Goal: Find specific page/section: Find specific page/section

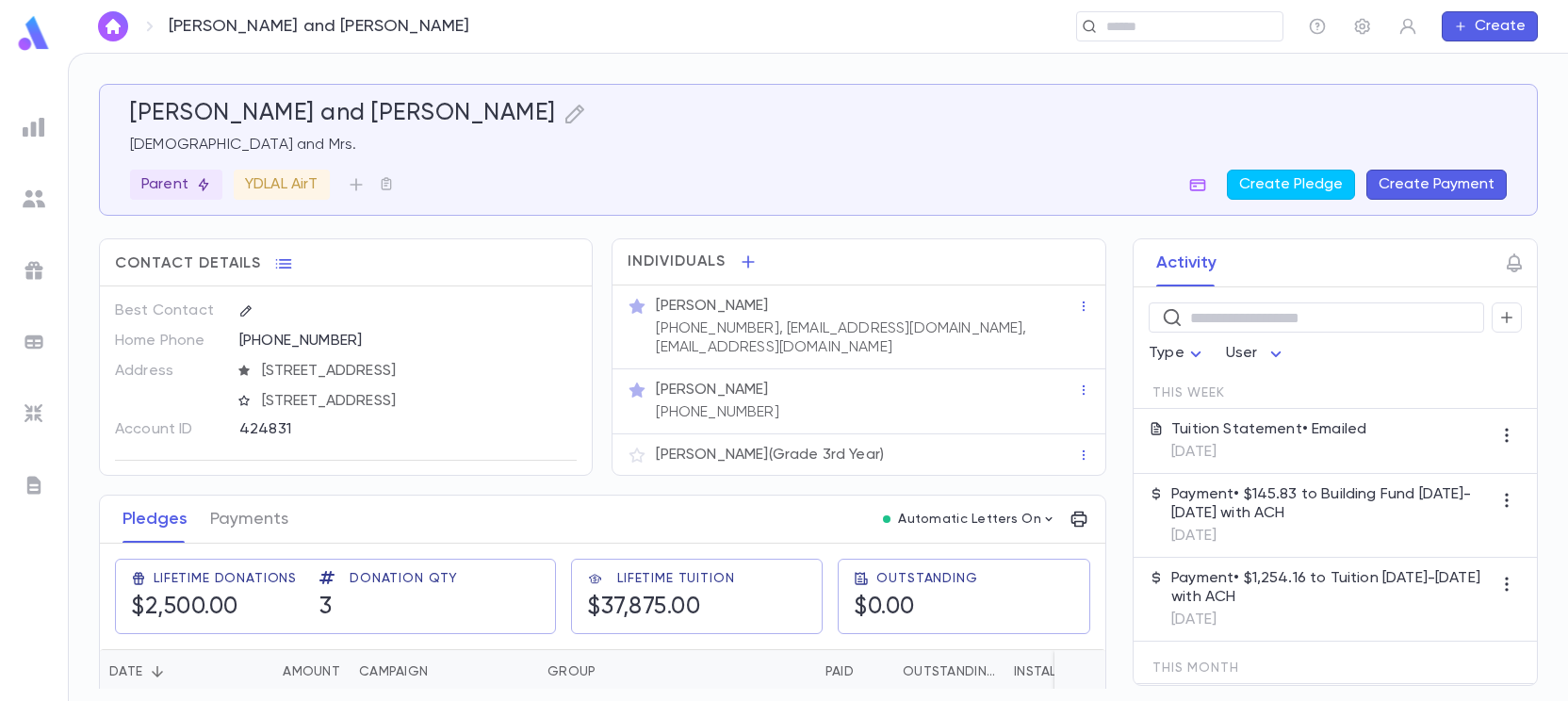
scroll to position [46, 0]
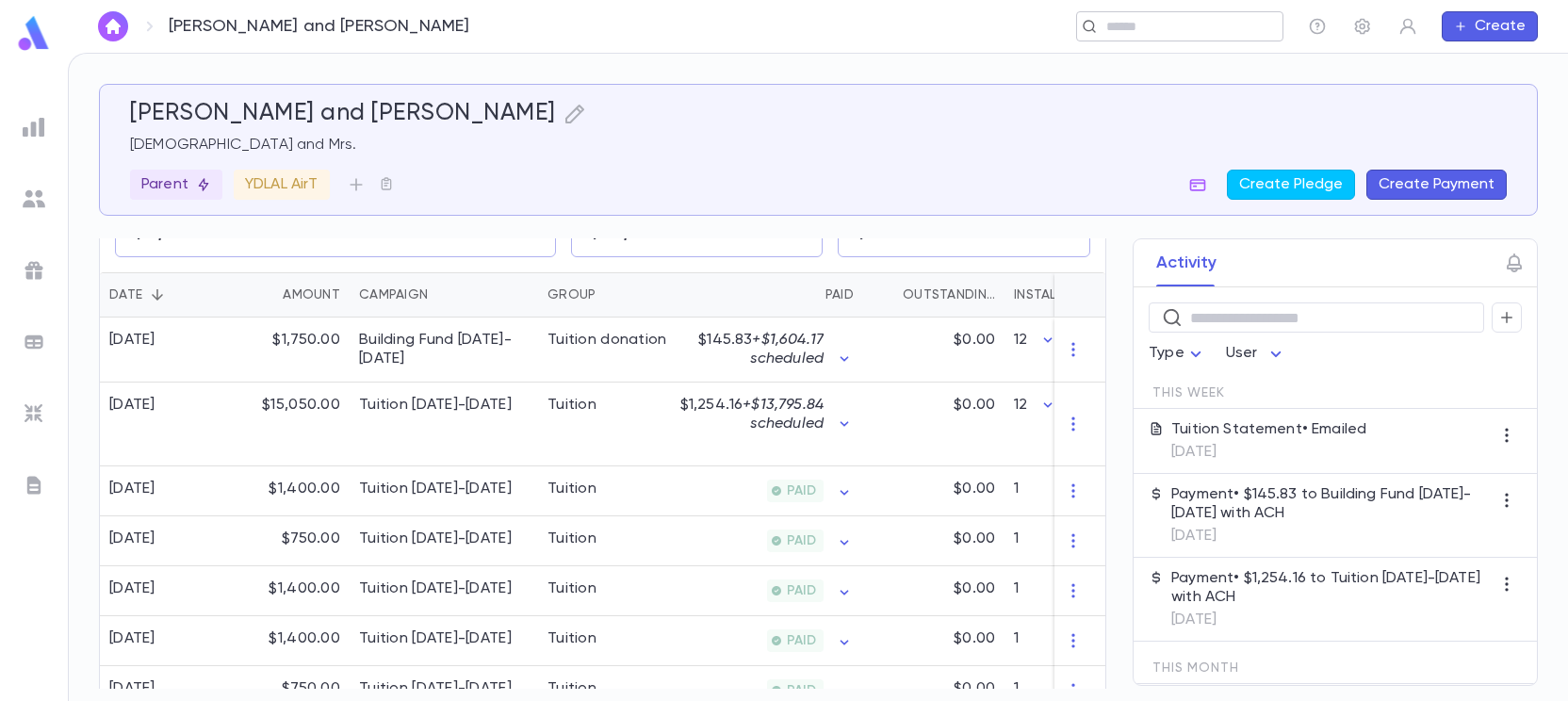
click at [1200, 34] on input "text" at bounding box center [1174, 26] width 146 height 18
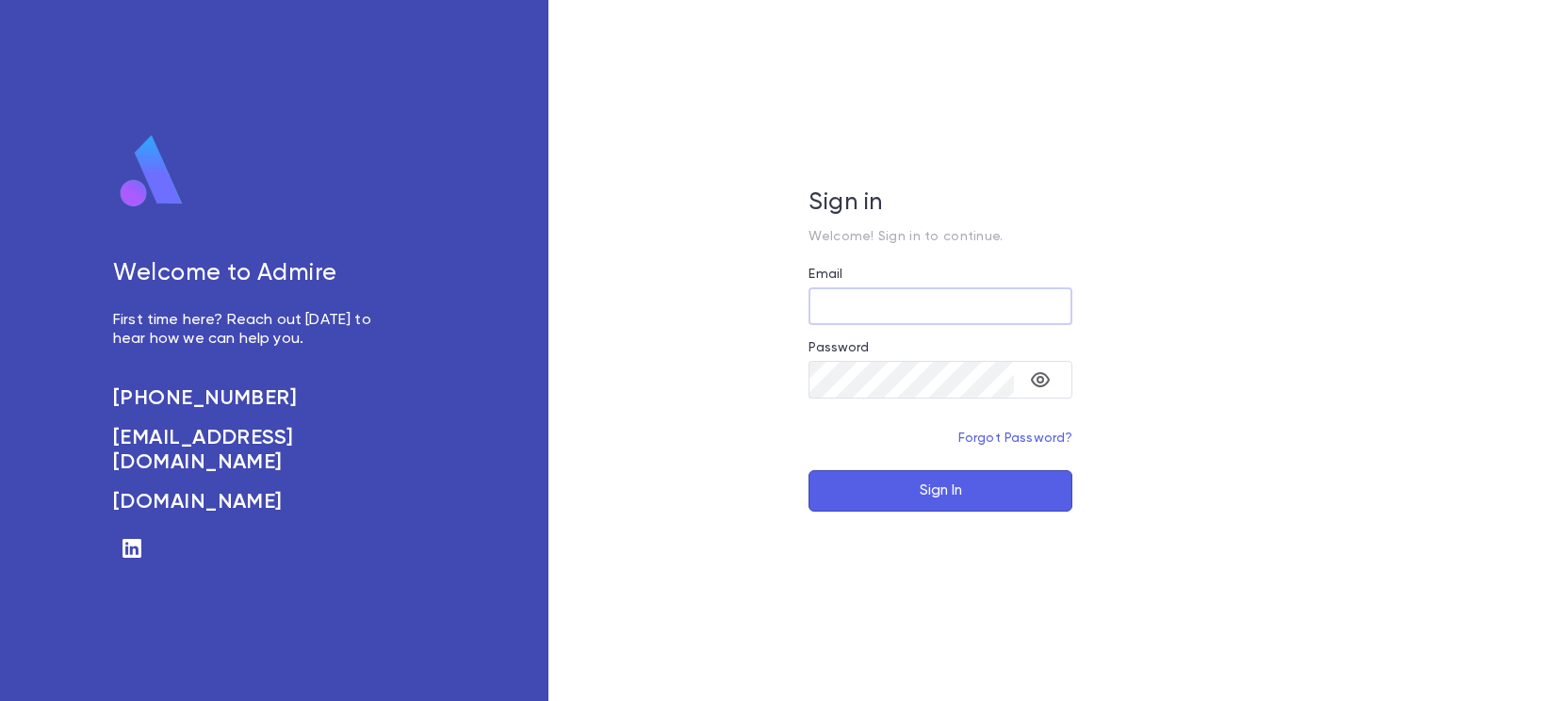
type input "**********"
click at [937, 490] on button "Sign In" at bounding box center [940, 491] width 264 height 42
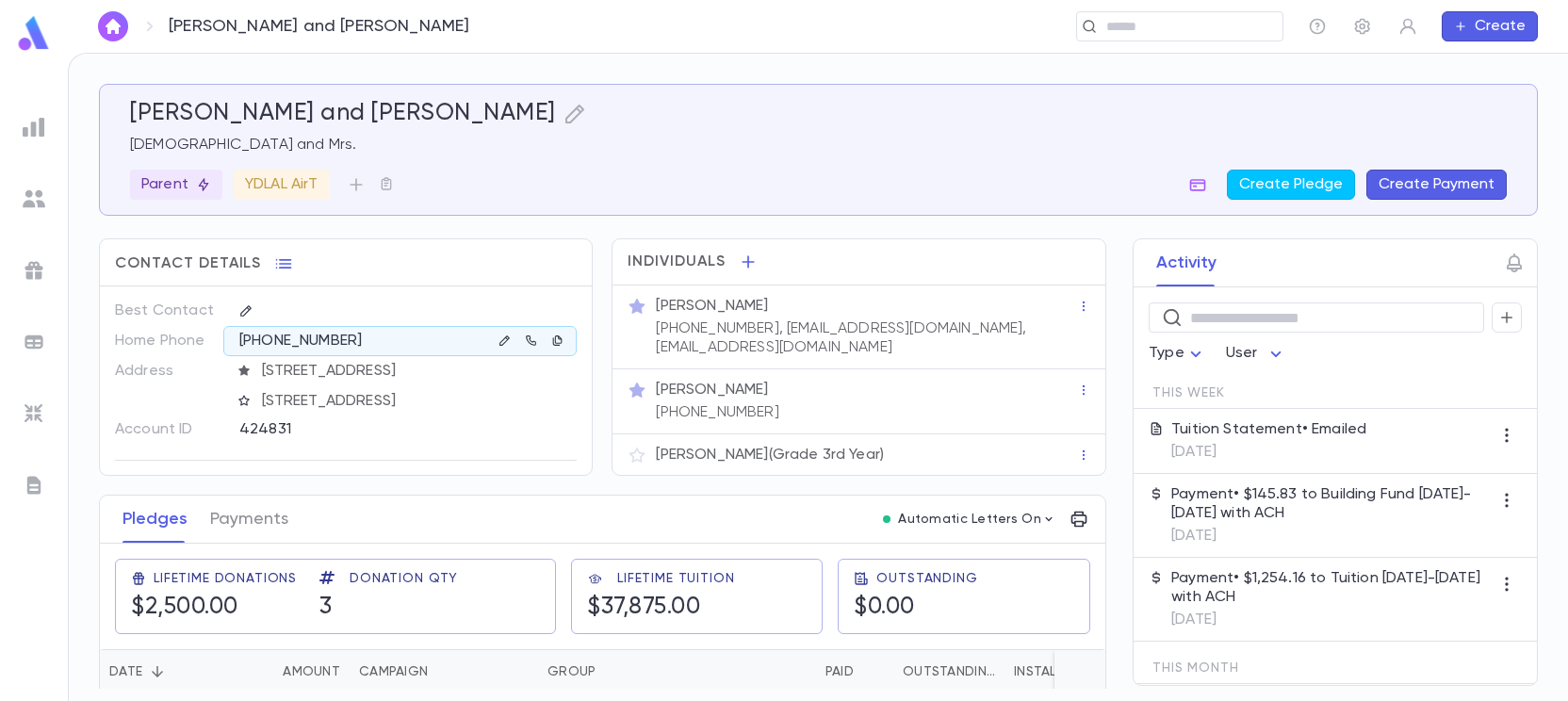
click at [30, 125] on img at bounding box center [34, 128] width 23 height 23
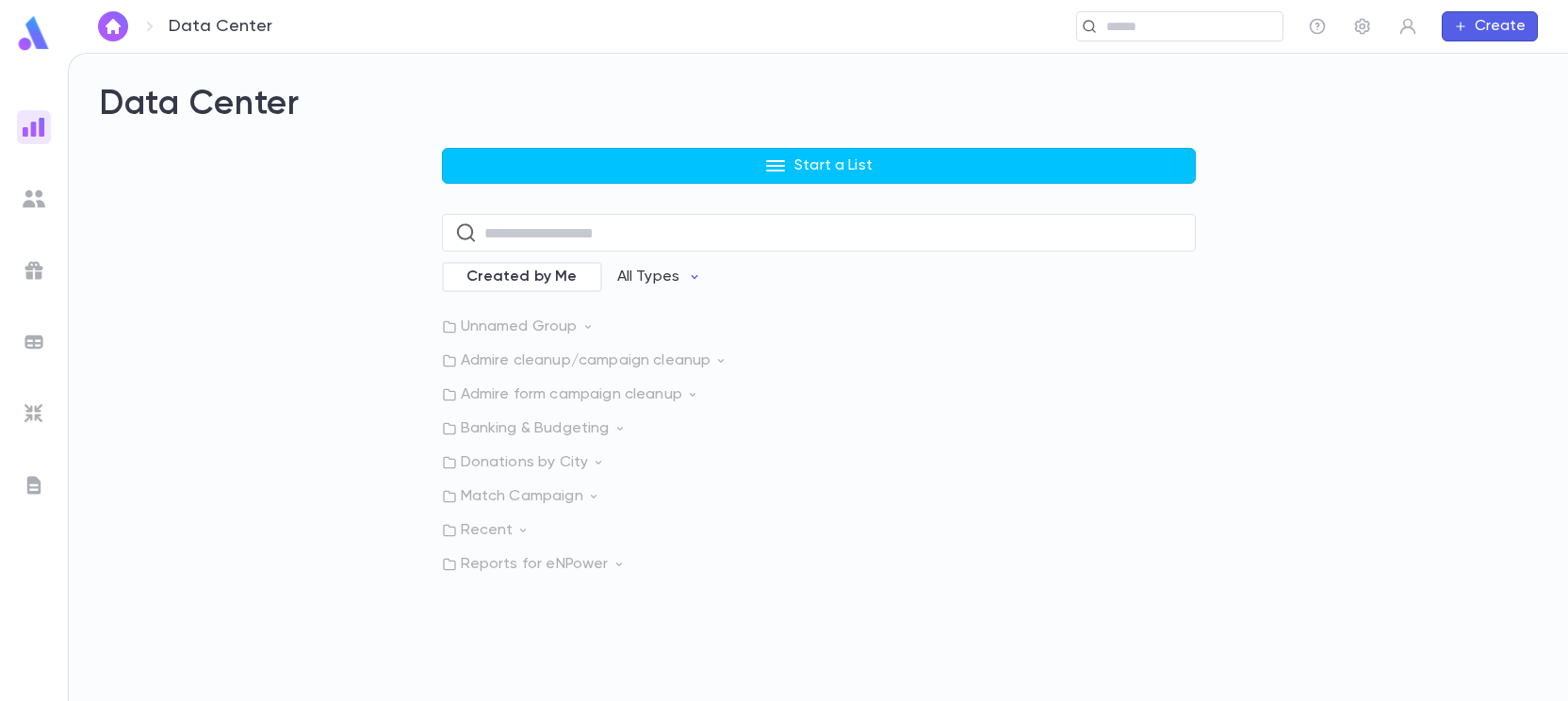
click at [646, 355] on p "Admire cleanup/campaign cleanup" at bounding box center [819, 361] width 754 height 19
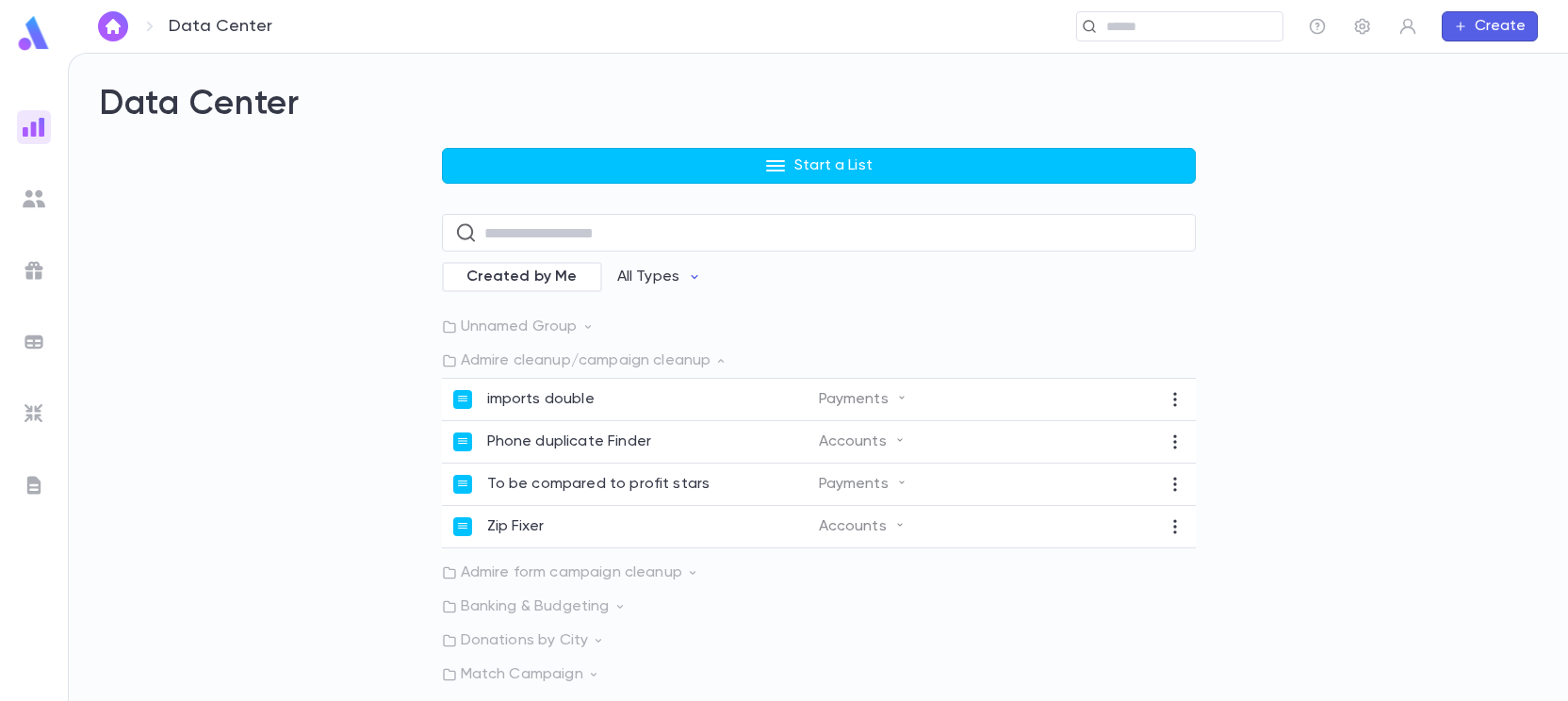
click at [595, 577] on p "Admire form campaign cleanup" at bounding box center [819, 573] width 754 height 19
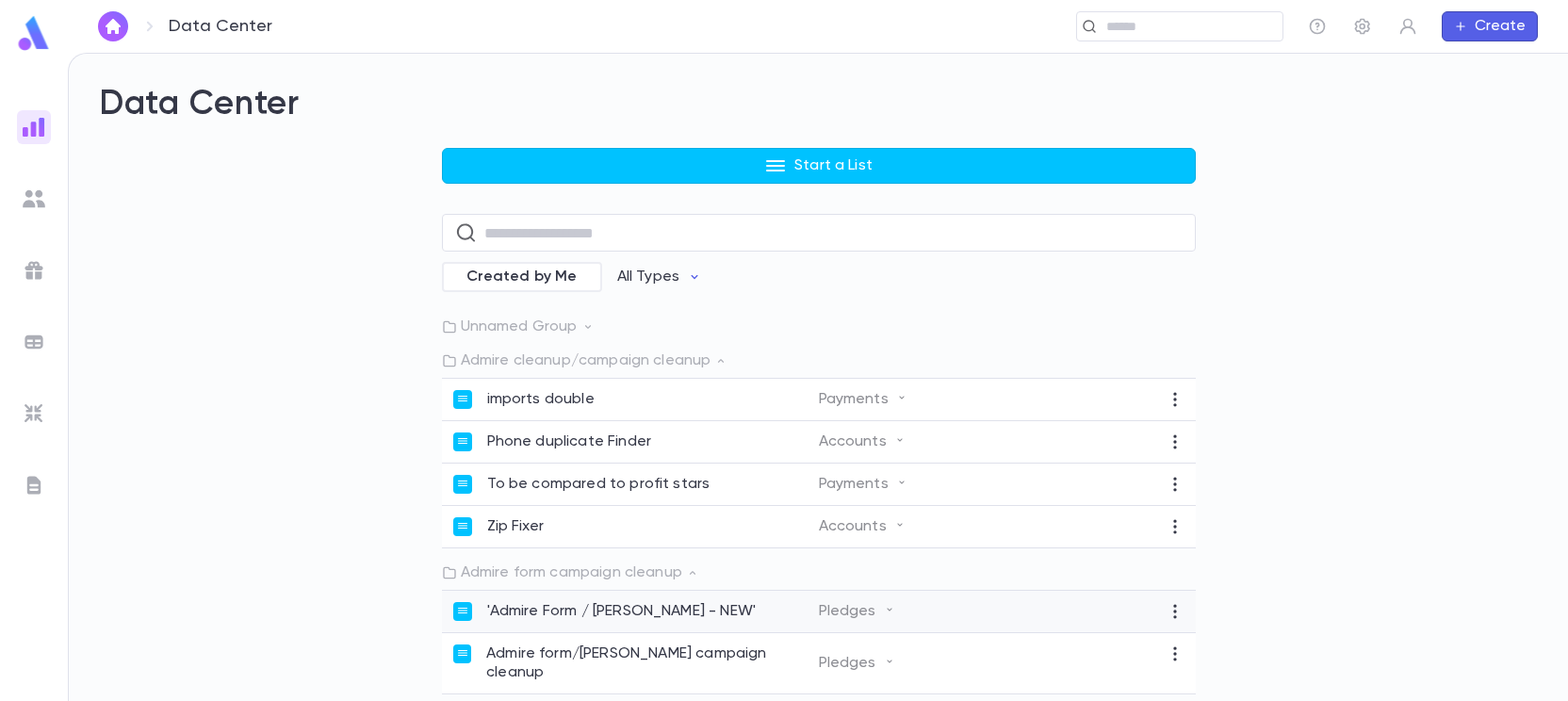
click at [603, 613] on p "'Admire Form / Zelle Zap - NEW'" at bounding box center [622, 611] width 269 height 19
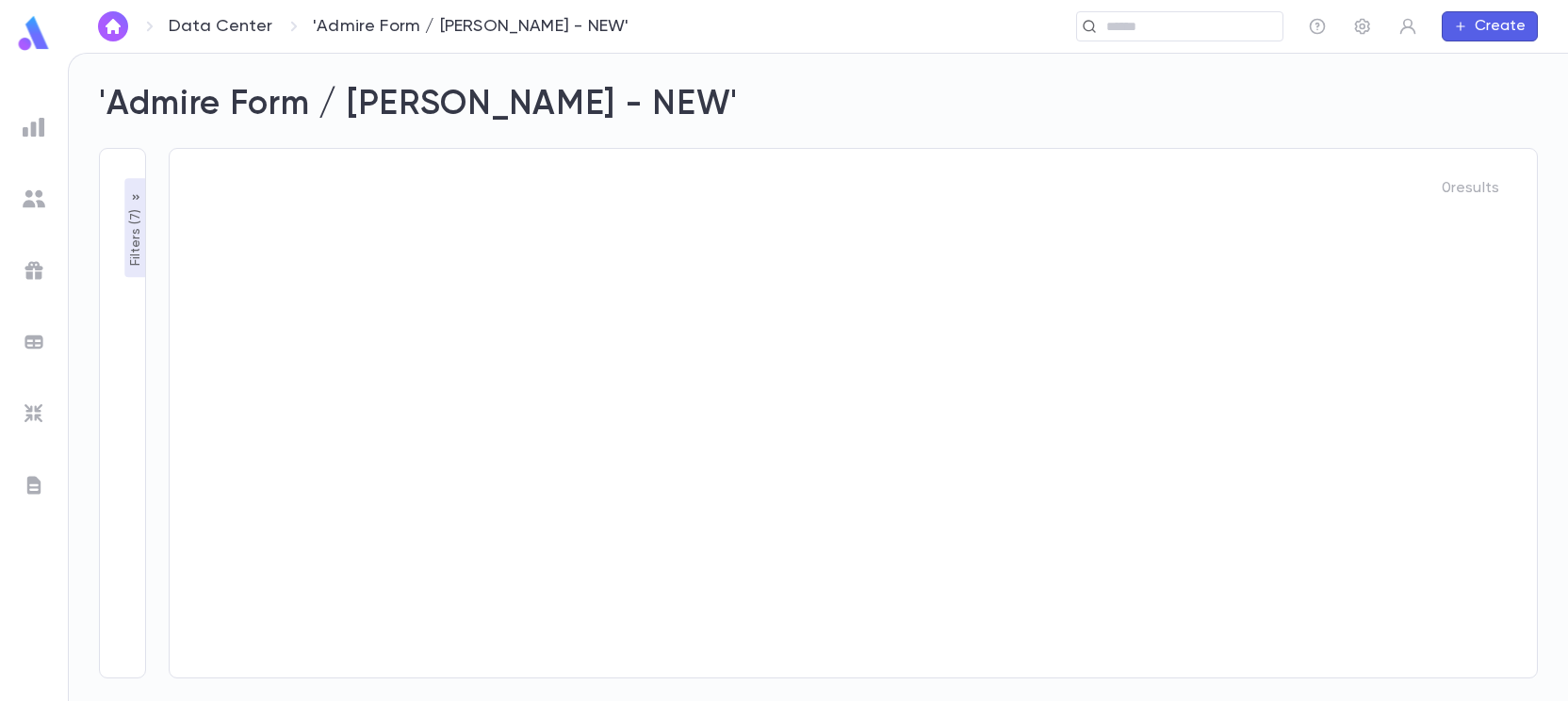
type input "**********"
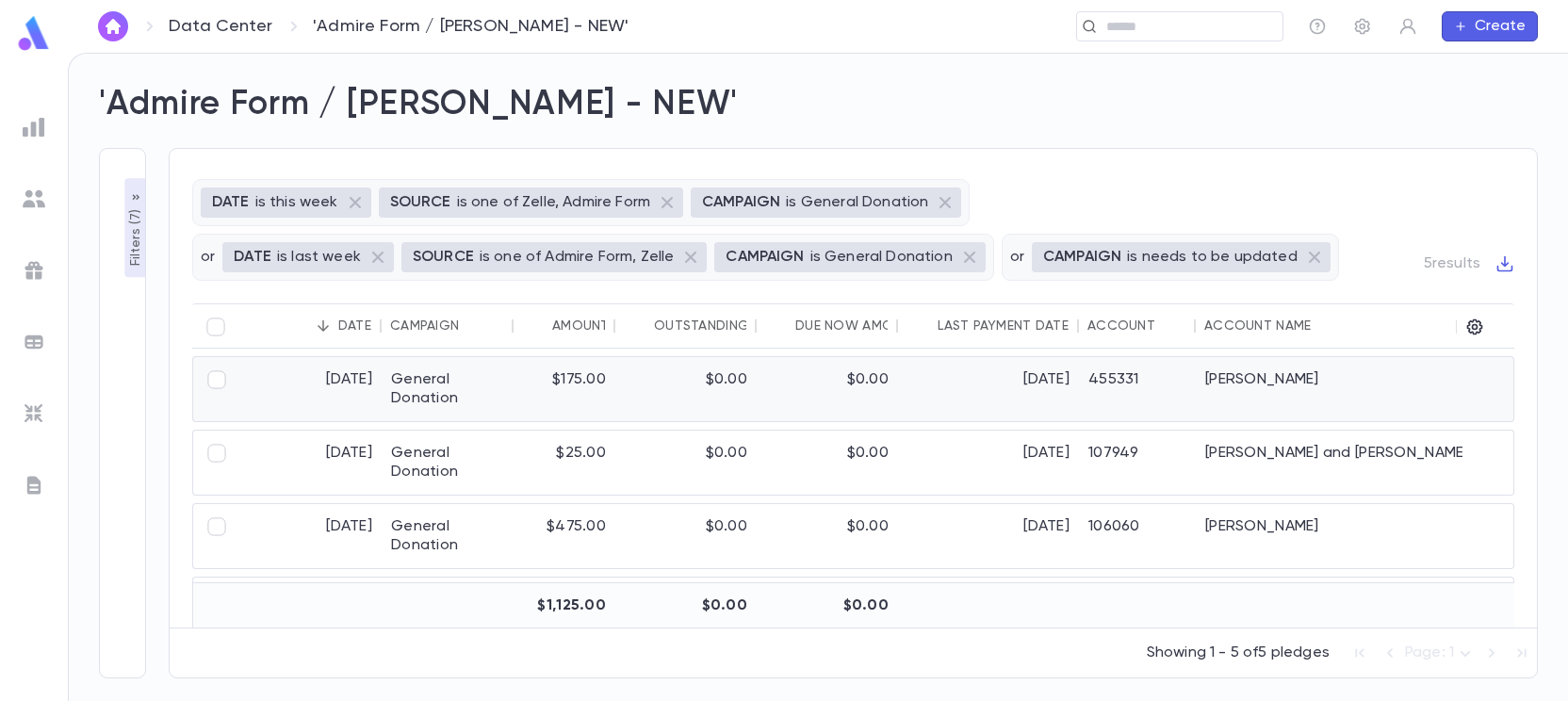
click at [435, 389] on div "General Donation" at bounding box center [448, 389] width 132 height 64
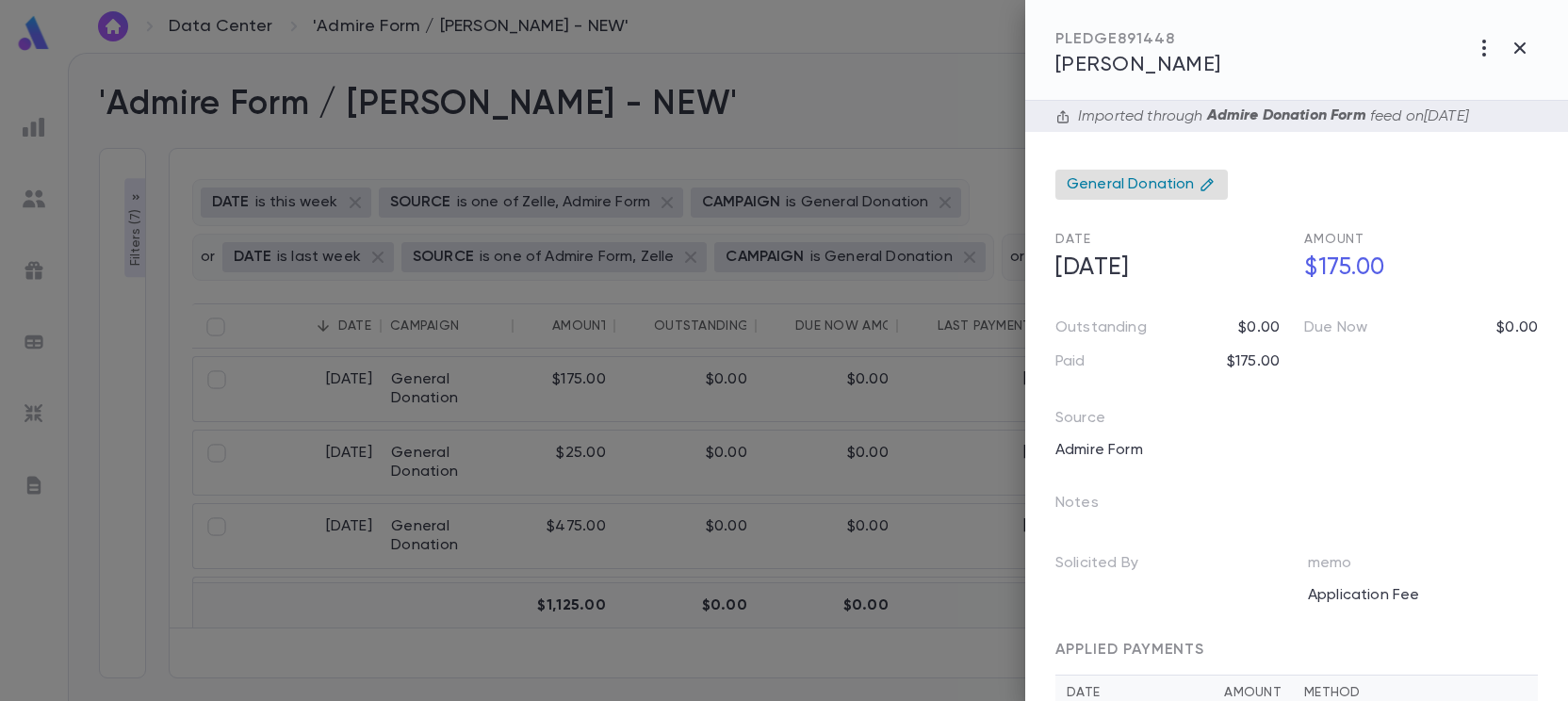
click at [1166, 186] on span "General Donation" at bounding box center [1131, 184] width 129 height 19
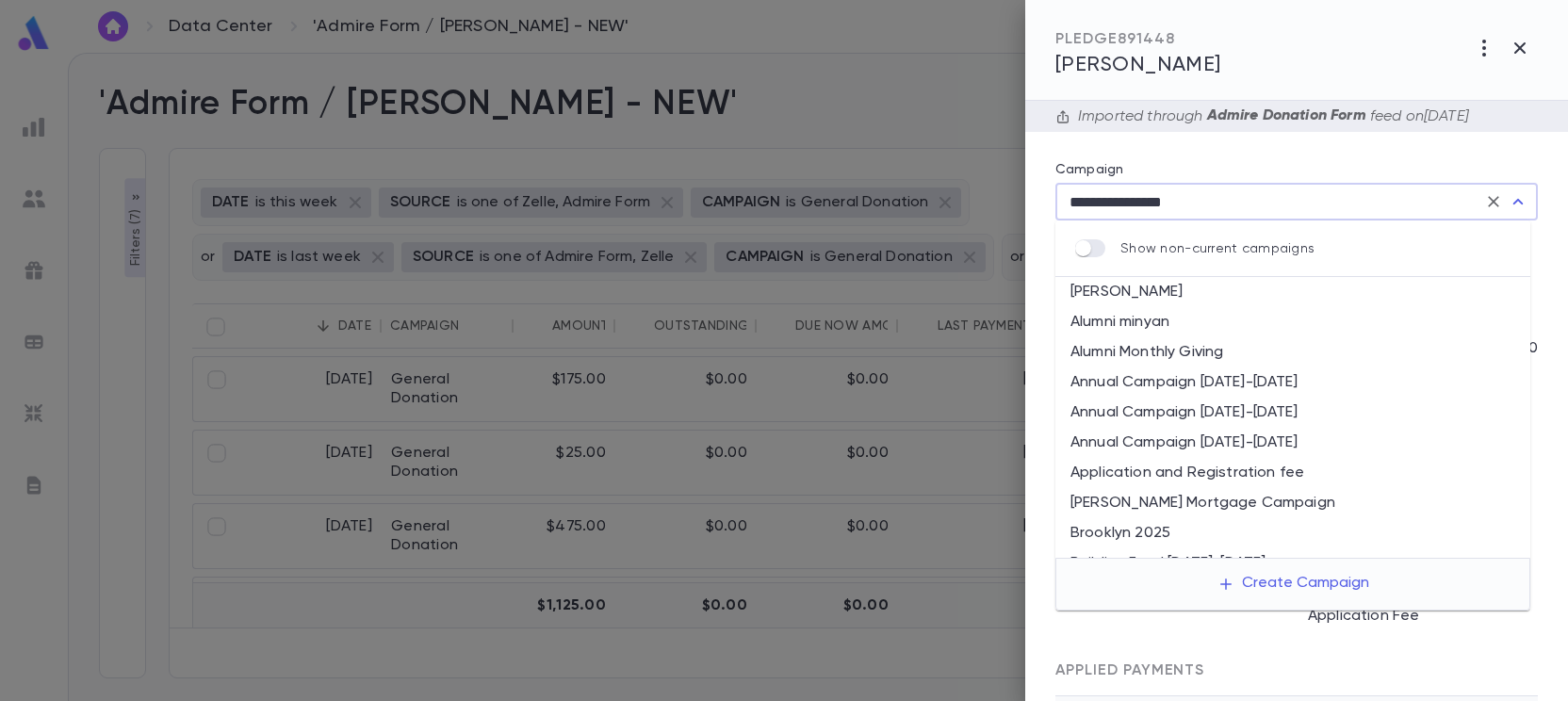
click at [1166, 470] on li "Application and Registration fee" at bounding box center [1293, 473] width 475 height 30
type input "**********"
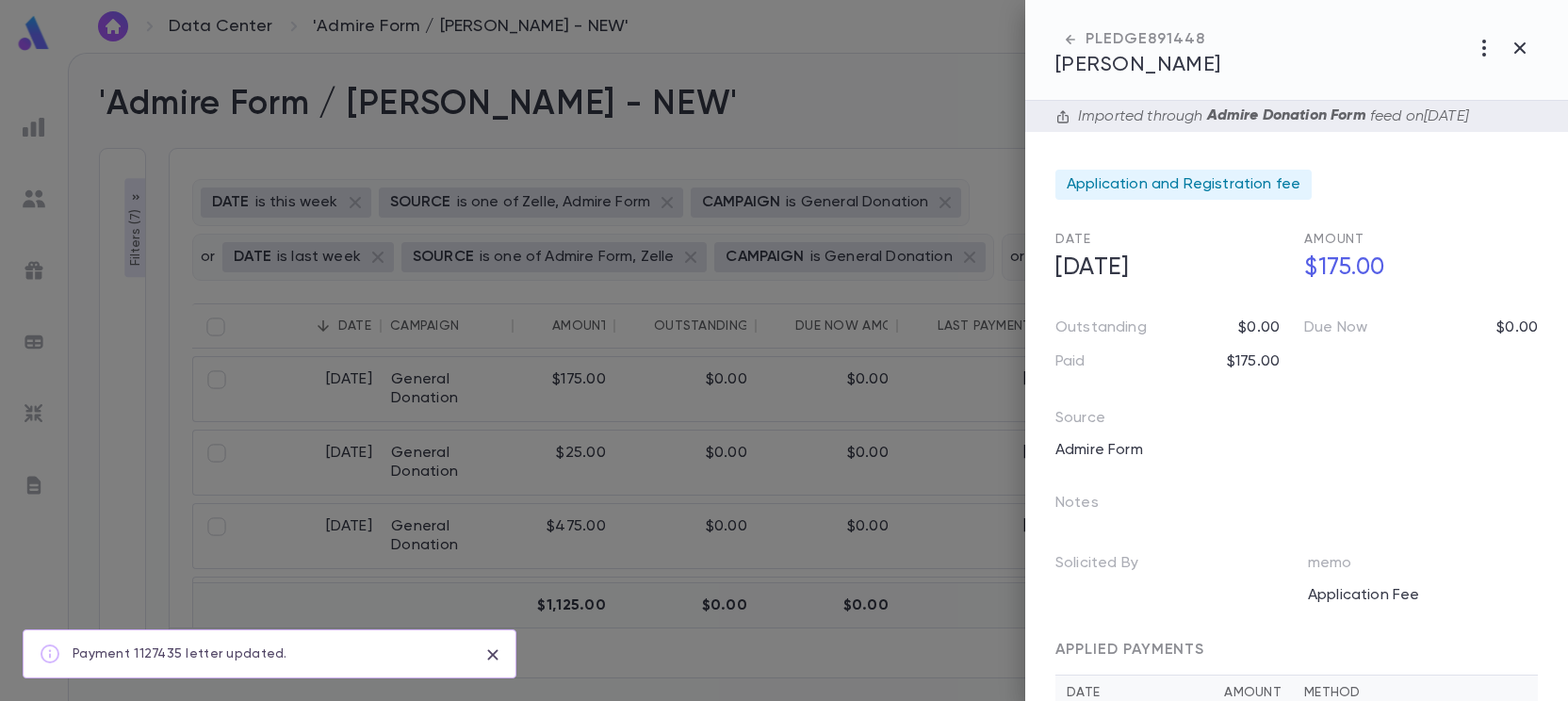
click at [640, 410] on div at bounding box center [784, 350] width 1568 height 701
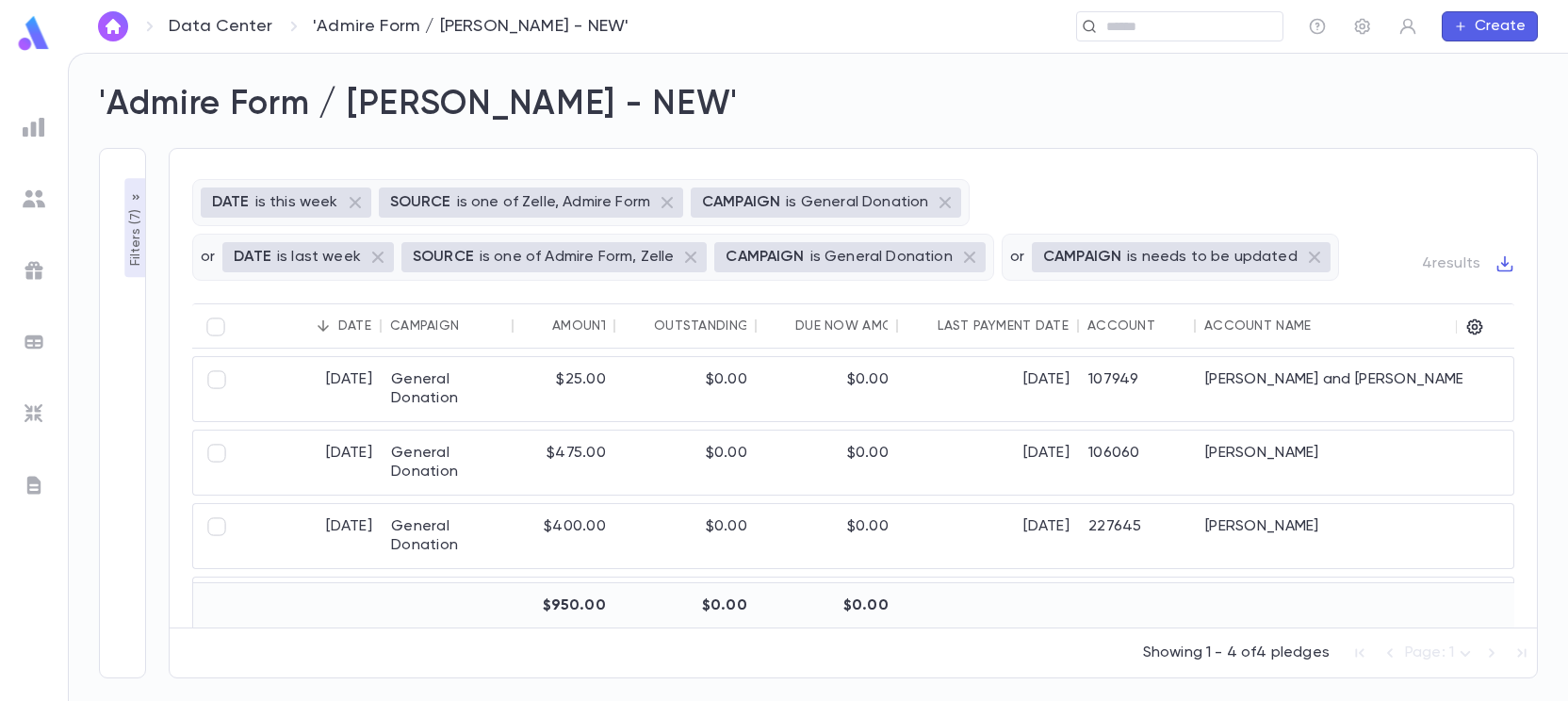
click at [36, 201] on img at bounding box center [34, 198] width 23 height 23
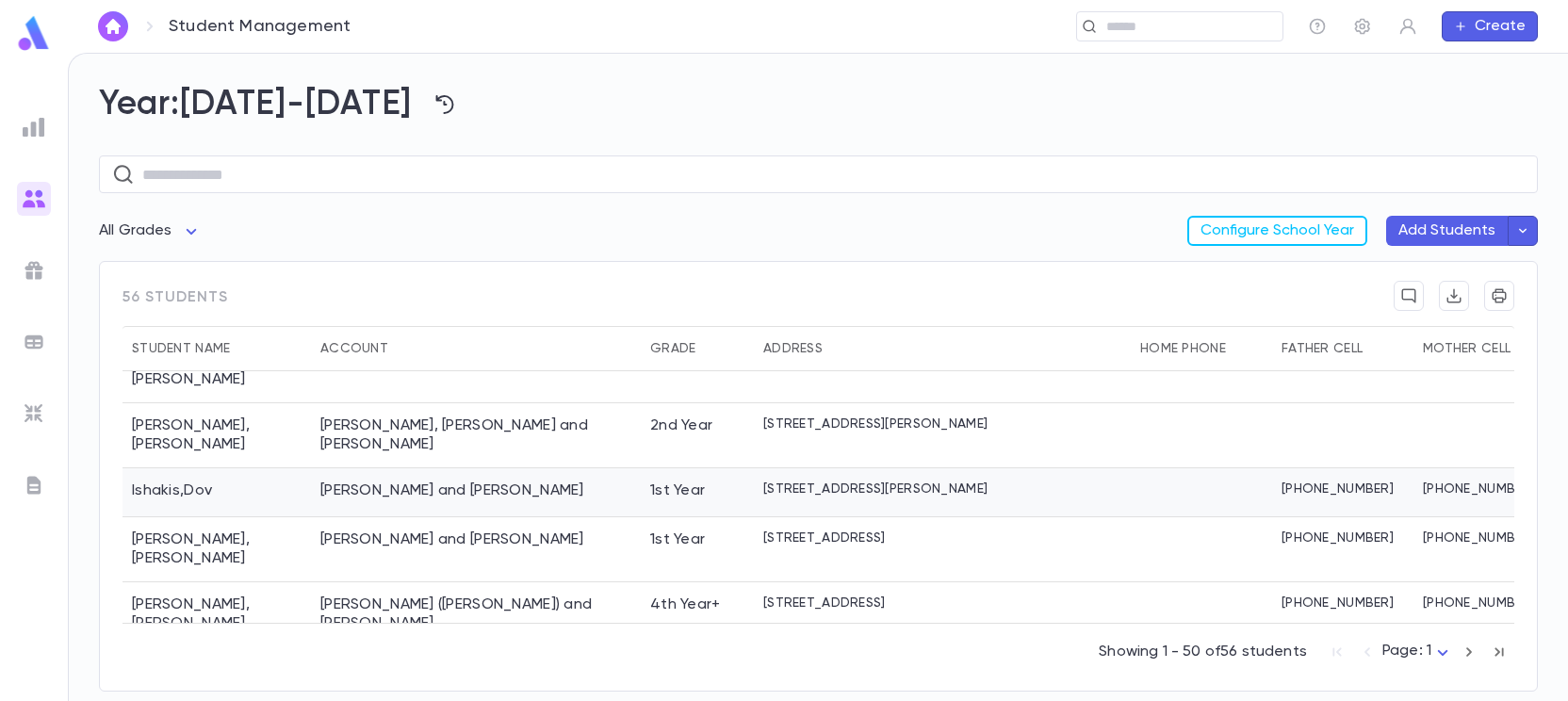
scroll to position [1319, 0]
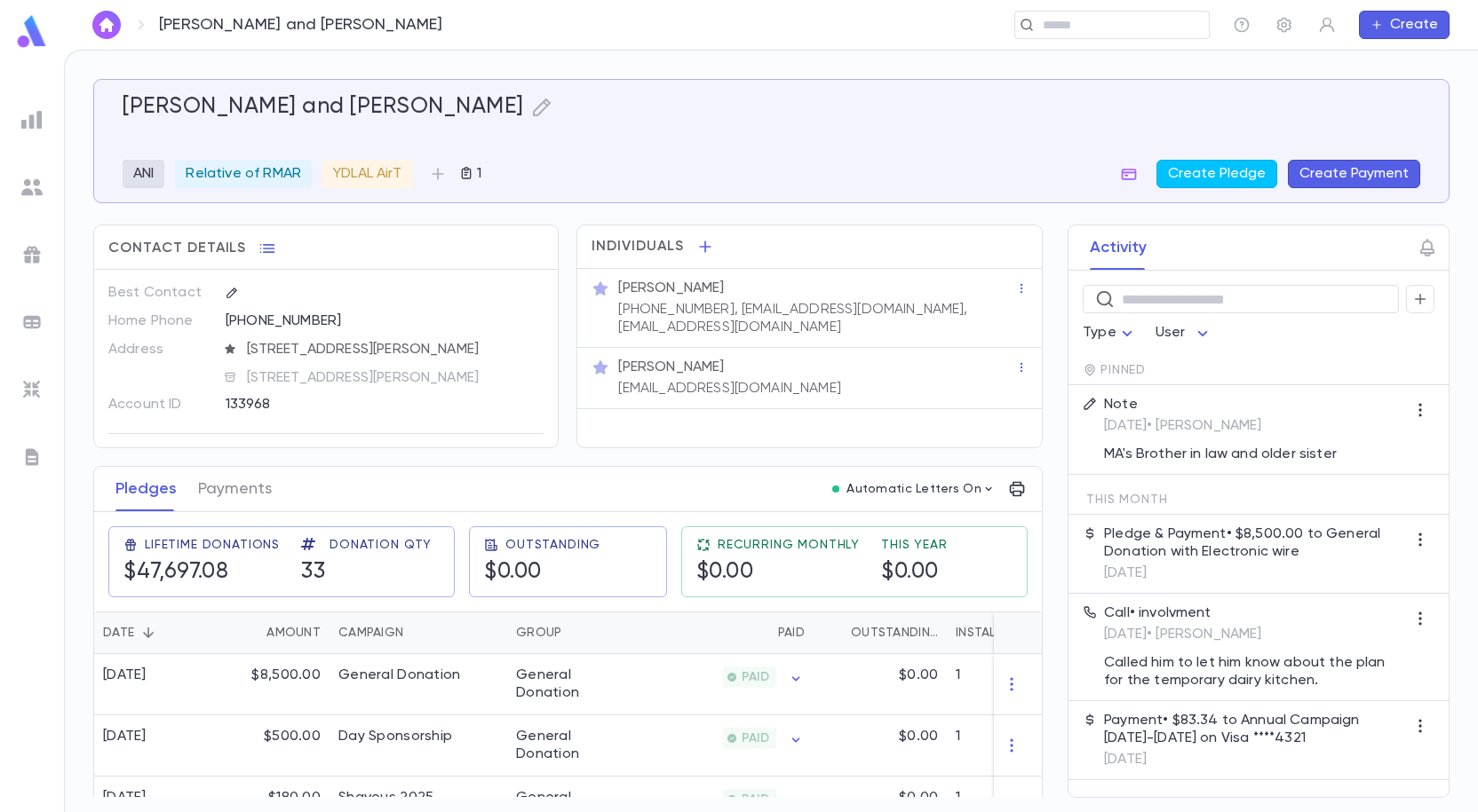
scroll to position [434, 0]
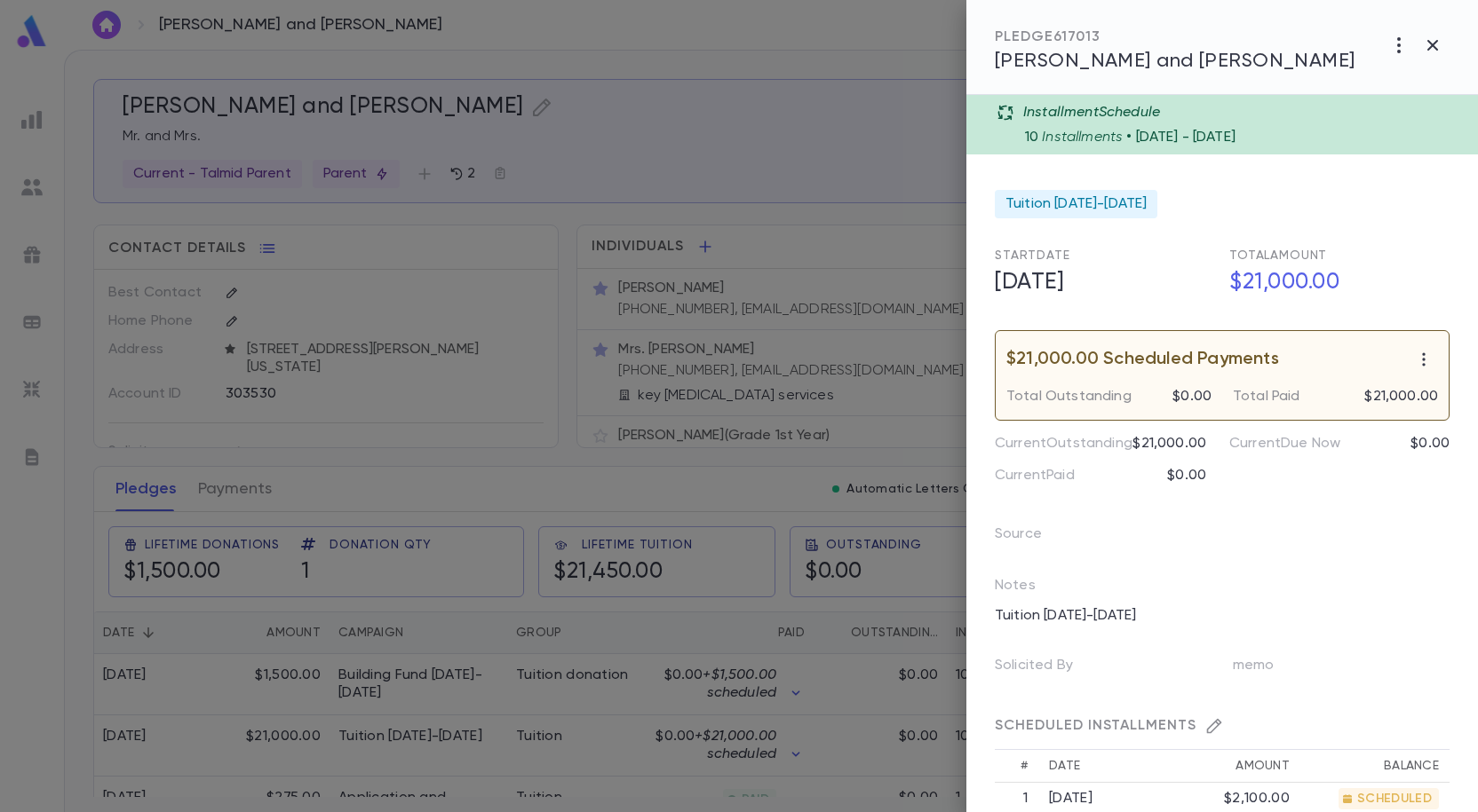
scroll to position [520, 0]
